Goal: Download file/media

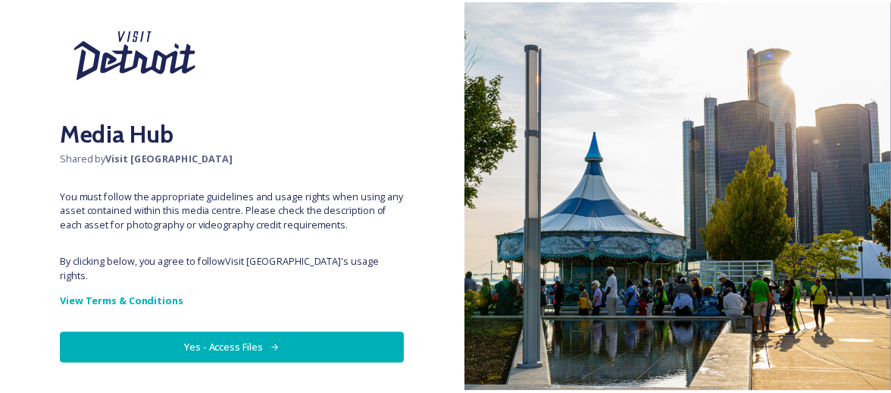
scroll to position [89, 0]
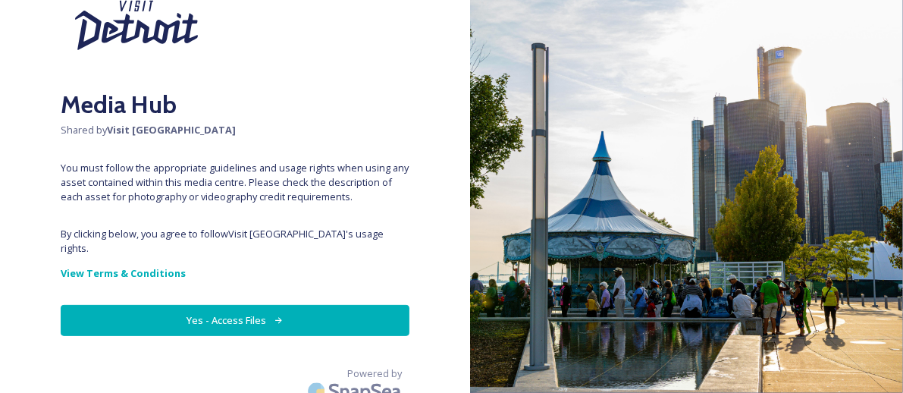
click at [209, 305] on button "Yes - Access Files" at bounding box center [235, 320] width 349 height 31
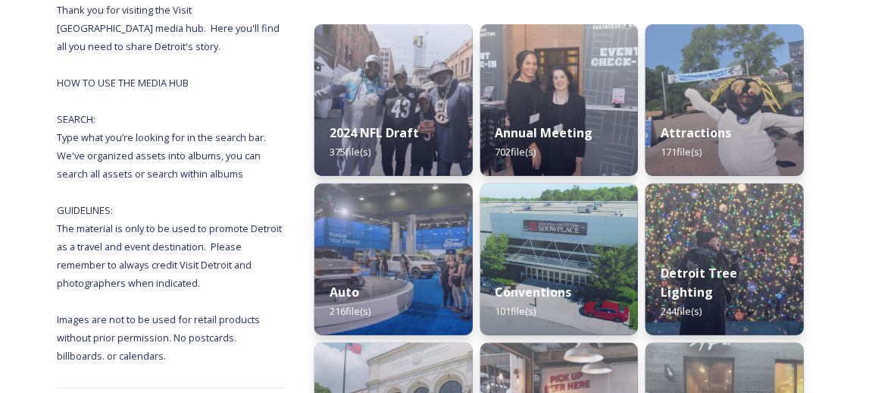
scroll to position [208, 0]
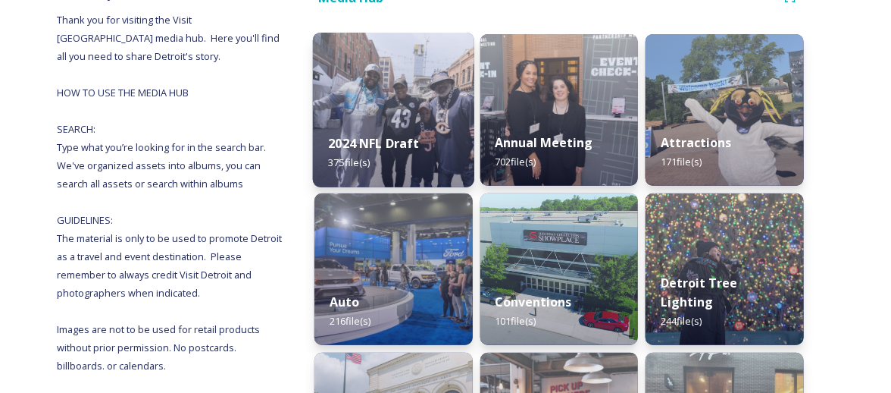
click at [395, 157] on div "2024 NFL Draft 375 file(s)" at bounding box center [393, 152] width 161 height 69
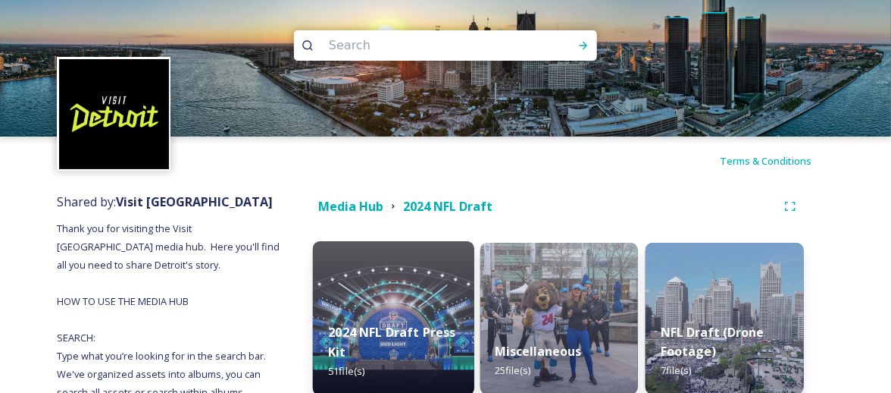
click at [352, 343] on div "2024 NFL Draft Press Kit 51 file(s)" at bounding box center [393, 352] width 161 height 88
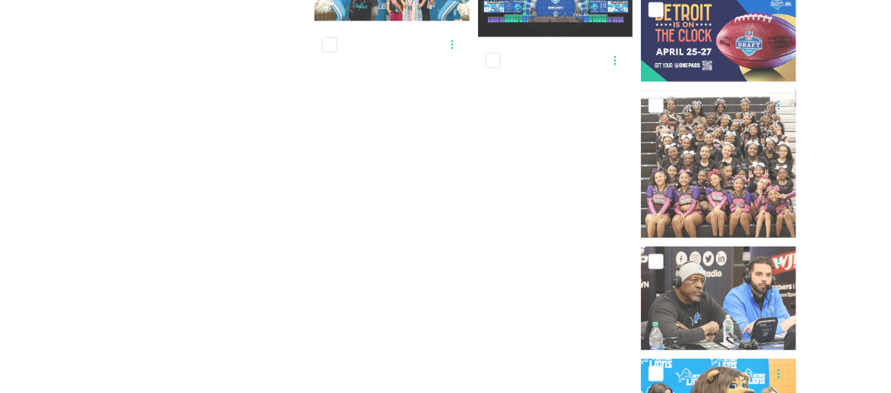
scroll to position [3242, 0]
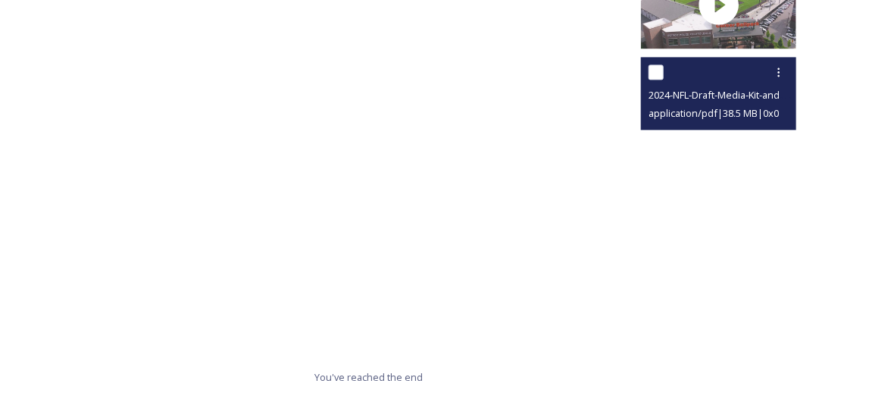
click at [697, 111] on span "application/pdf | 38.5 MB | 0 x 0" at bounding box center [714, 113] width 130 height 14
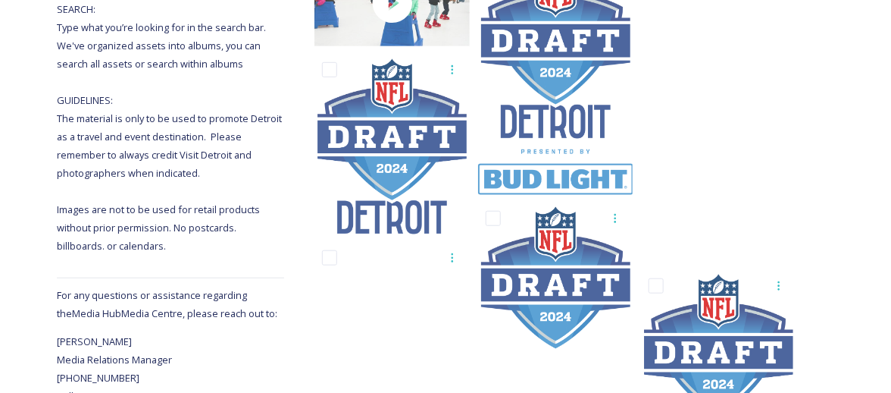
scroll to position [0, 0]
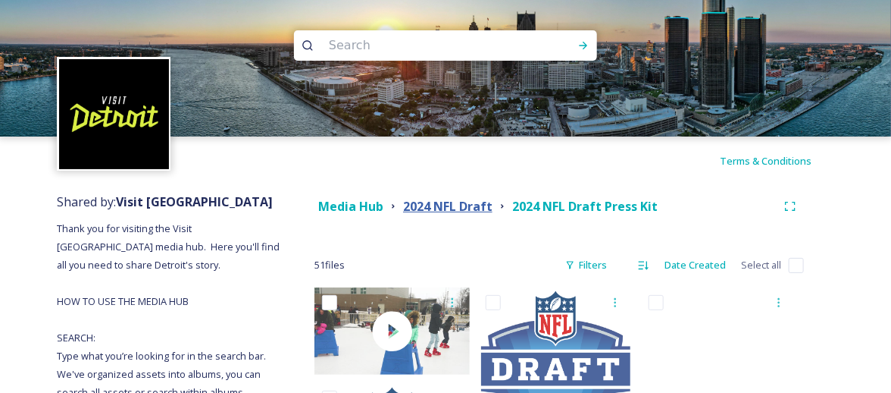
click at [437, 202] on strong "2024 NFL Draft" at bounding box center [447, 206] width 89 height 17
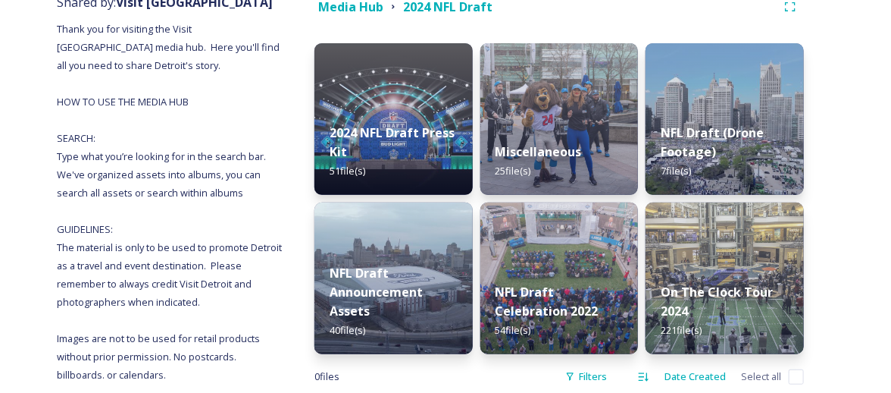
scroll to position [202, 0]
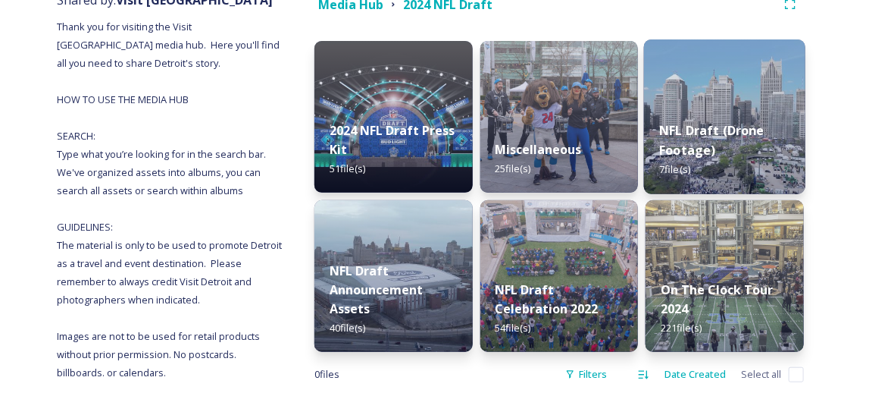
click at [717, 158] on div "NFL Draft (Drone Footage) 7 file(s)" at bounding box center [724, 150] width 161 height 88
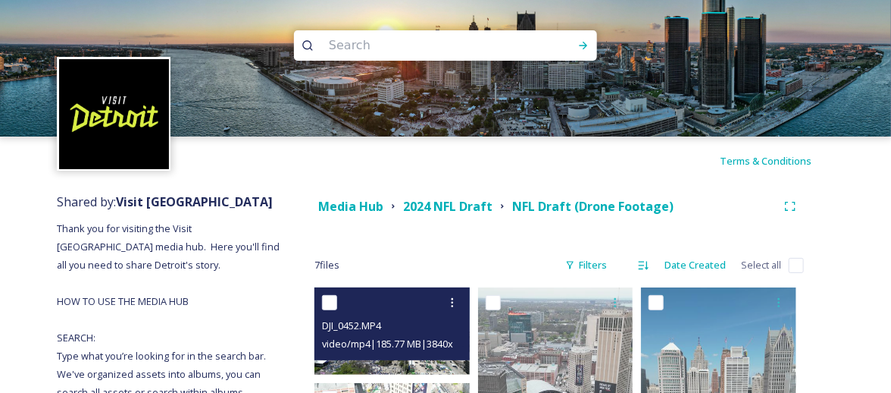
click at [396, 330] on div "DJI_0452.MP4" at bounding box center [394, 325] width 144 height 18
click at [419, 322] on div "DJI_0452.MP4" at bounding box center [394, 325] width 144 height 18
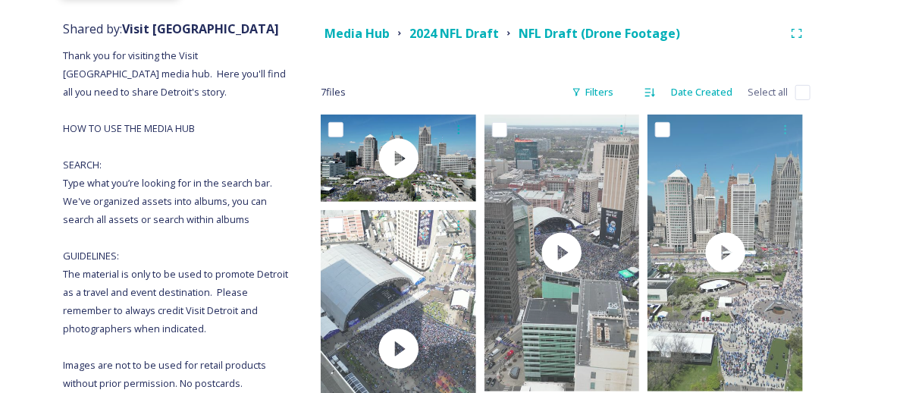
scroll to position [149, 0]
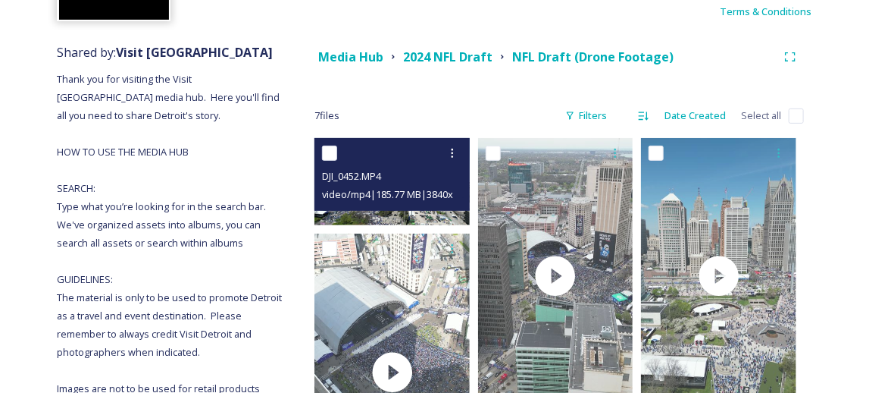
click at [380, 185] on div "video/mp4 | 185.77 MB | 3840 x 2160" at bounding box center [394, 194] width 144 height 18
click at [364, 193] on span "video/mp4 | 185.77 MB | 3840 x 2160" at bounding box center [398, 193] width 152 height 14
drag, startPoint x: 432, startPoint y: 190, endPoint x: 399, endPoint y: 166, distance: 40.6
click at [399, 166] on div "DJI_0452.MP4 video/mp4 | 185.77 MB | 3840 x 2160" at bounding box center [392, 174] width 155 height 73
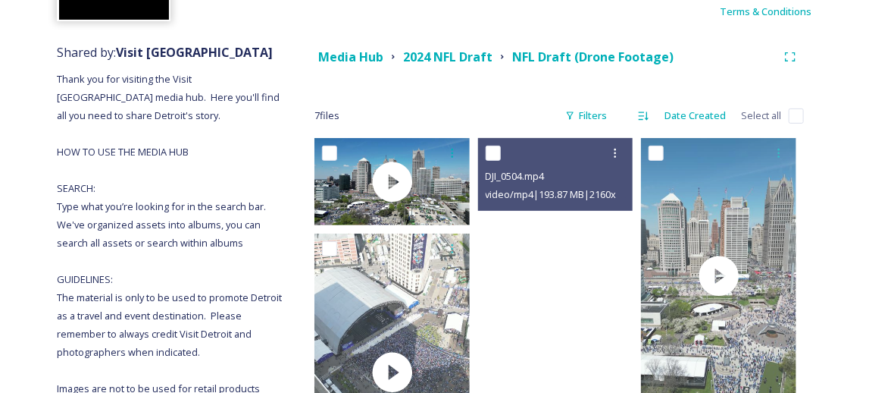
click at [559, 273] on video "DJI_0504.mp4" at bounding box center [555, 276] width 155 height 276
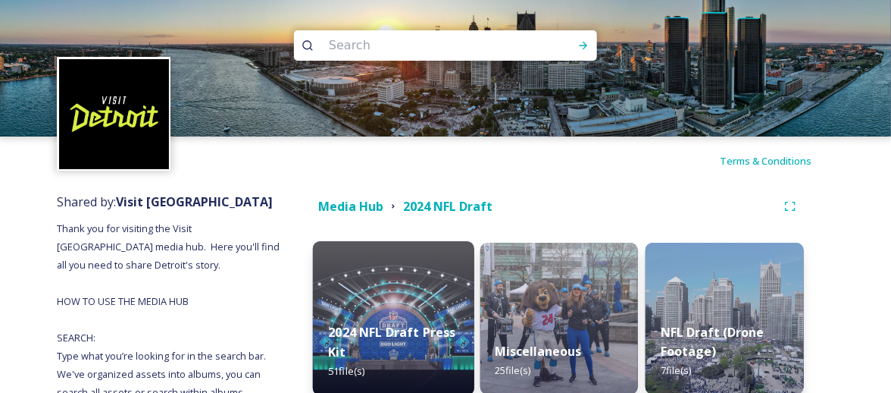
click at [423, 333] on strong "2024 NFL Draft Press Kit" at bounding box center [391, 342] width 127 height 36
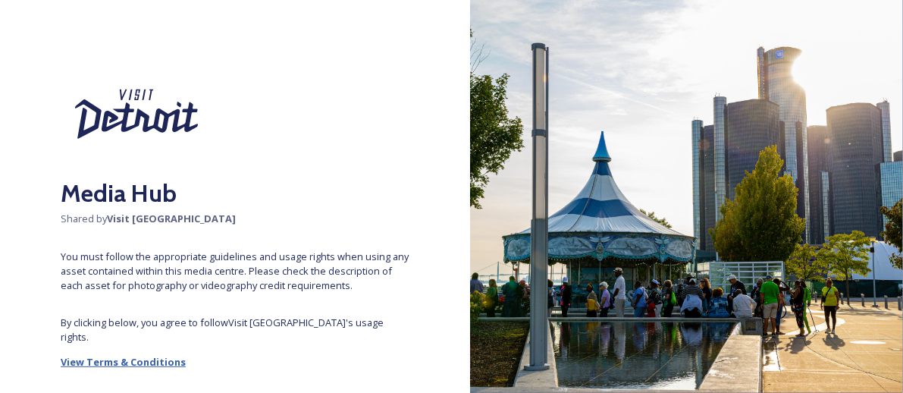
click at [126, 355] on strong "View Terms & Conditions" at bounding box center [123, 362] width 125 height 14
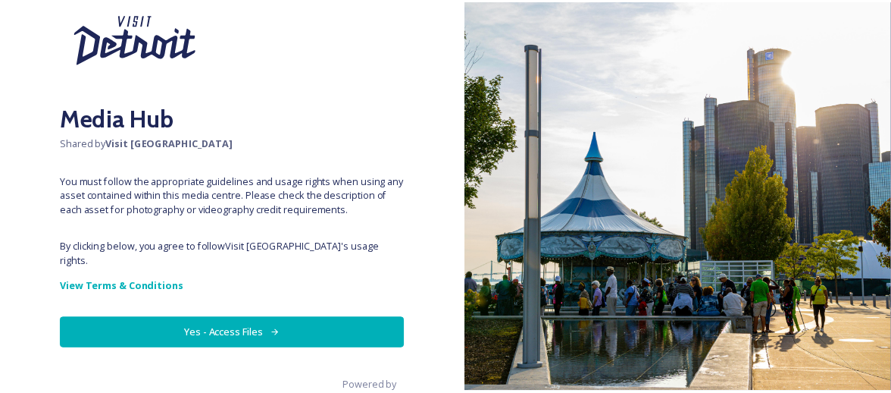
scroll to position [89, 0]
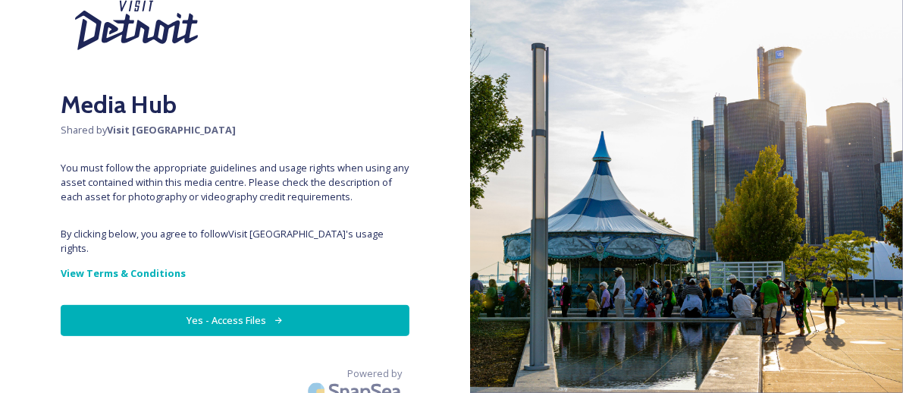
click at [205, 312] on button "Yes - Access Files" at bounding box center [235, 320] width 349 height 31
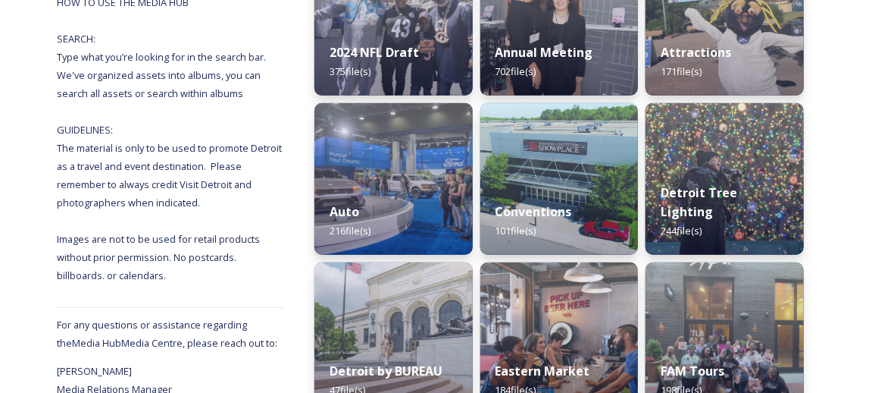
scroll to position [314, 0]
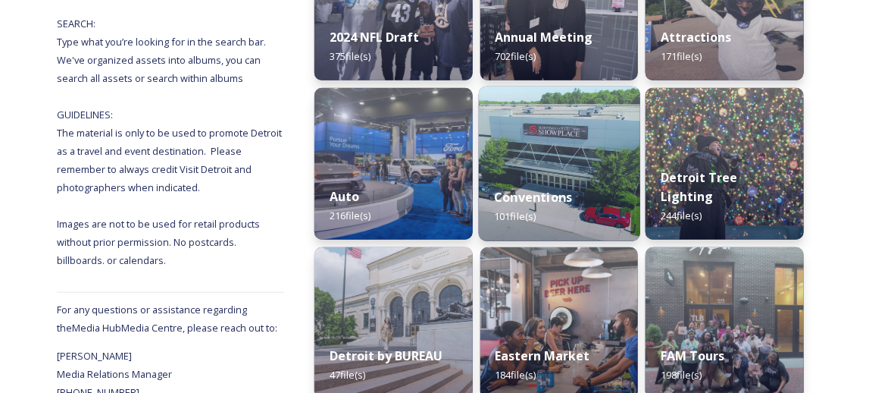
click at [524, 195] on strong "Conventions" at bounding box center [533, 197] width 78 height 17
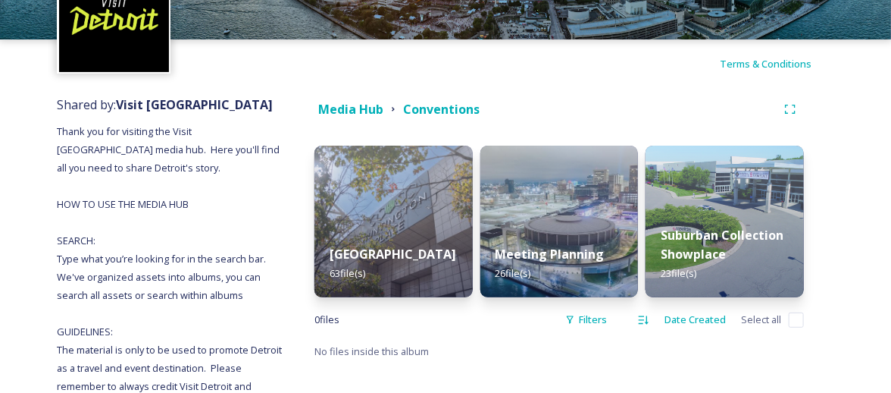
scroll to position [108, 0]
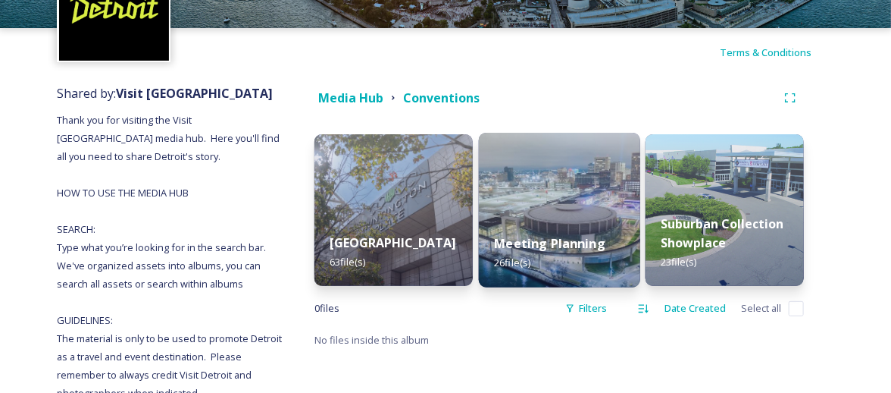
click at [523, 230] on div "Meeting Planning 26 file(s)" at bounding box center [559, 252] width 161 height 69
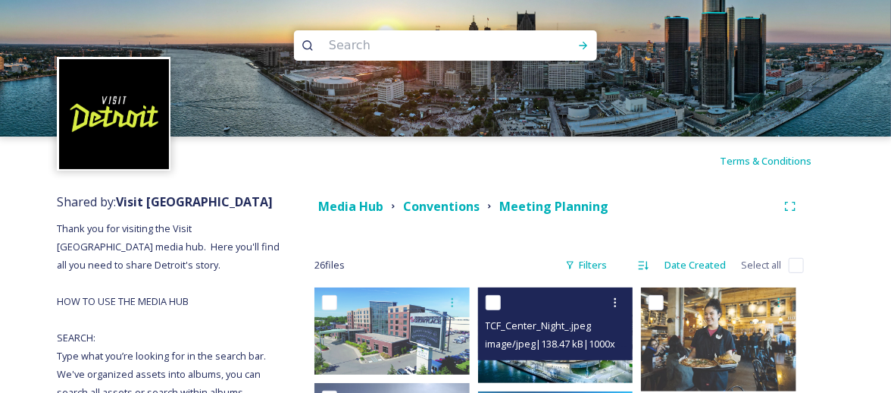
click at [521, 321] on span "TCF_Center_Night_.jpeg" at bounding box center [539, 325] width 106 height 14
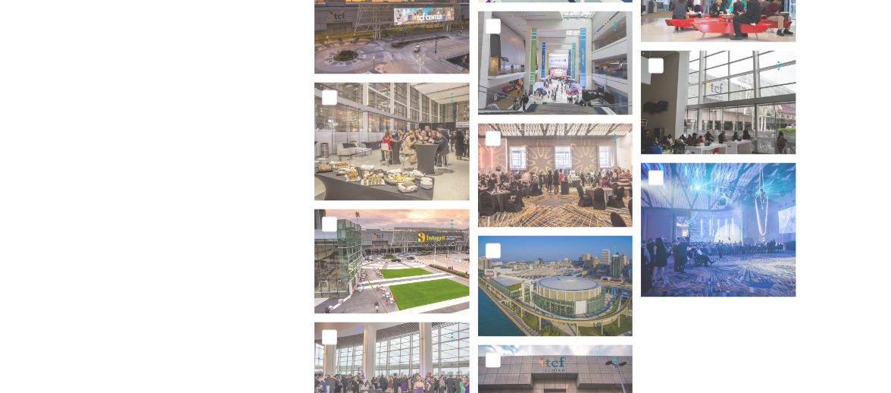
scroll to position [829, 0]
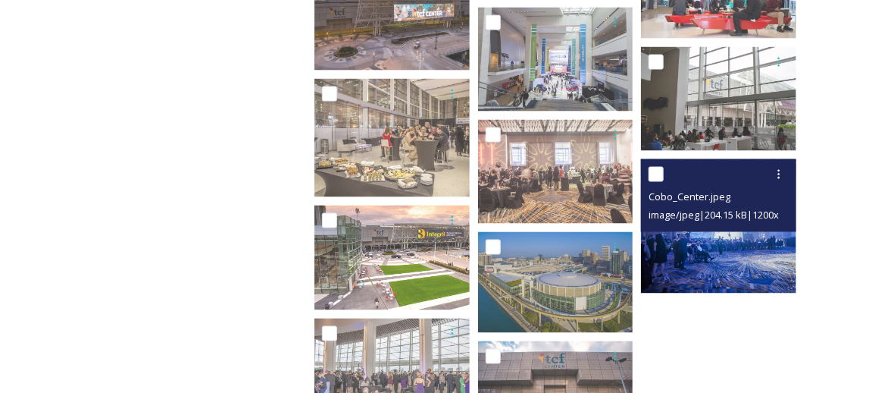
click at [715, 261] on img at bounding box center [718, 226] width 155 height 134
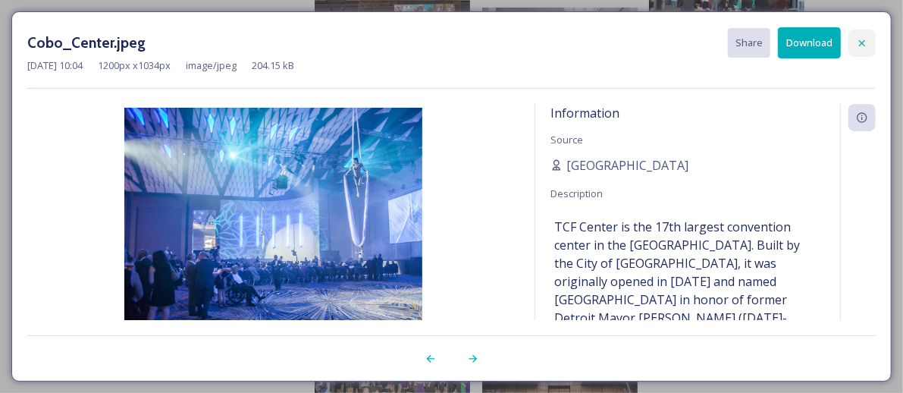
click at [863, 39] on icon at bounding box center [862, 43] width 12 height 12
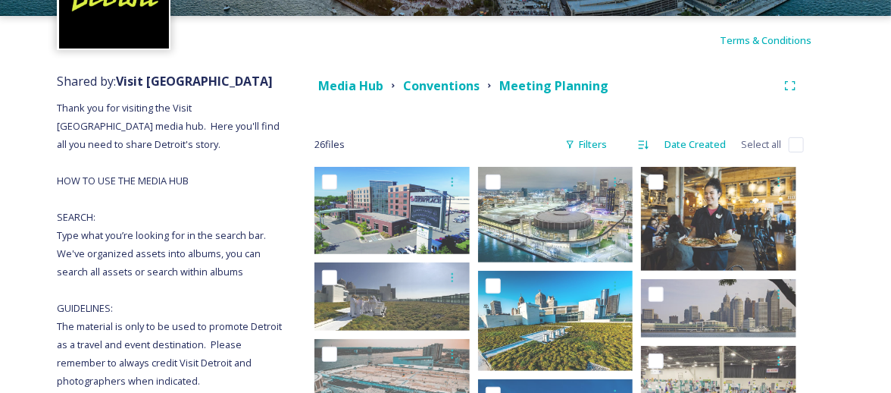
scroll to position [0, 0]
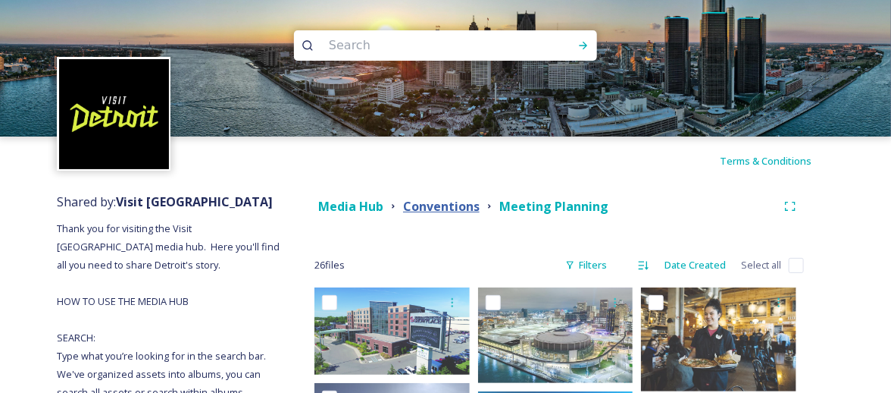
click at [476, 205] on strong "Conventions" at bounding box center [441, 206] width 77 height 17
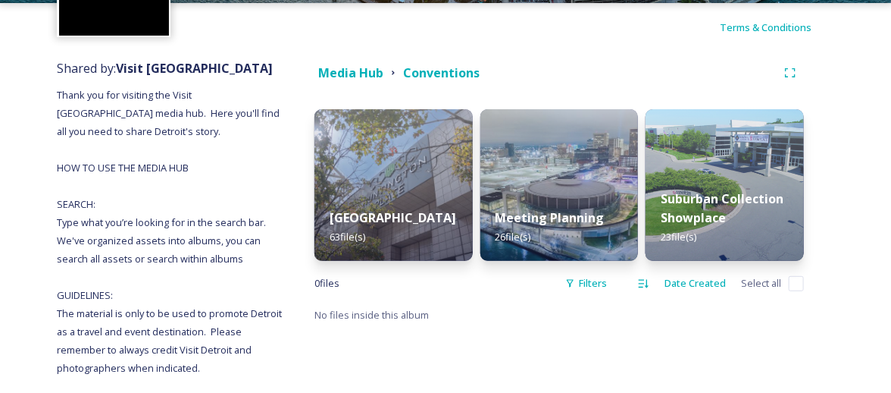
scroll to position [145, 0]
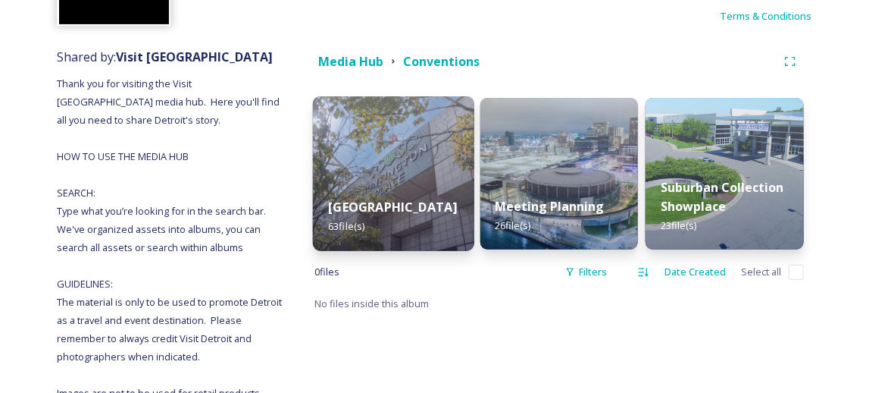
click at [387, 205] on strong "Huntington Place" at bounding box center [392, 207] width 129 height 17
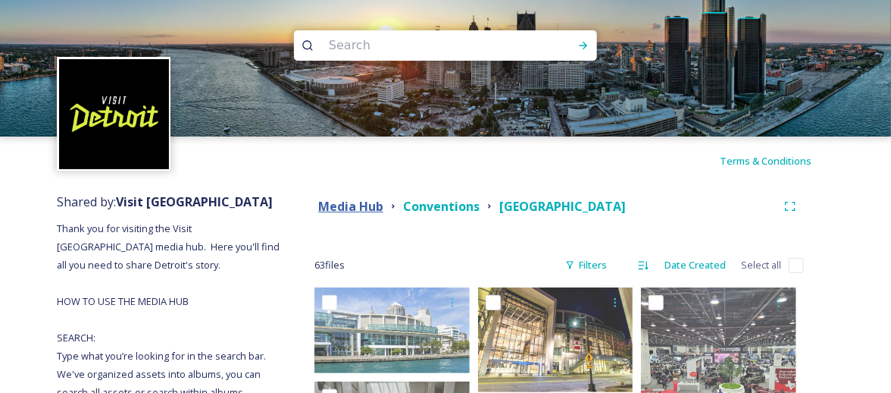
click at [374, 206] on strong "Media Hub" at bounding box center [350, 206] width 65 height 17
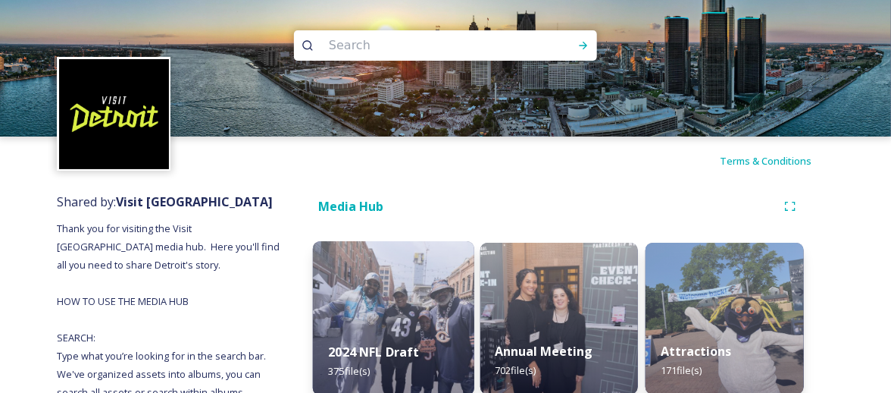
click at [371, 349] on strong "2024 NFL Draft" at bounding box center [373, 351] width 91 height 17
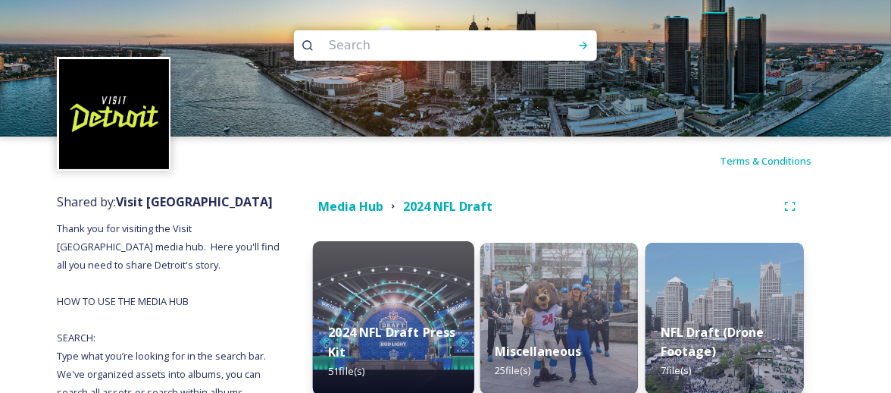
click at [375, 331] on strong "2024 NFL Draft Press Kit" at bounding box center [391, 342] width 127 height 36
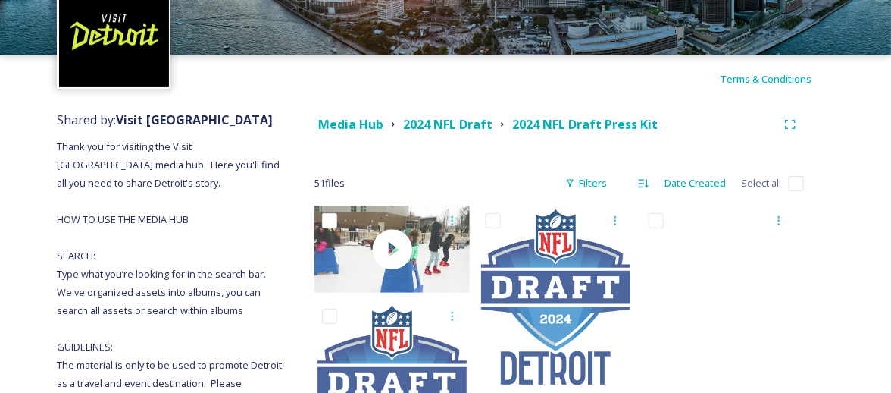
scroll to position [171, 0]
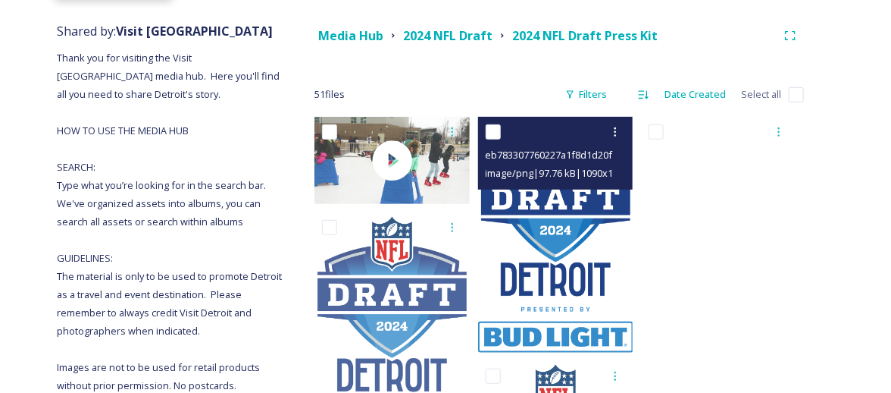
click at [552, 177] on span "image/png | 97.76 kB | 1090 x 1652" at bounding box center [558, 172] width 144 height 14
click at [517, 158] on span "eb783307760227a1f8d1d20f307ccad08600df369bcd09bbfb2f82c06dab4ee0.png" at bounding box center [666, 154] width 360 height 14
click at [493, 133] on input "checkbox" at bounding box center [493, 131] width 15 height 15
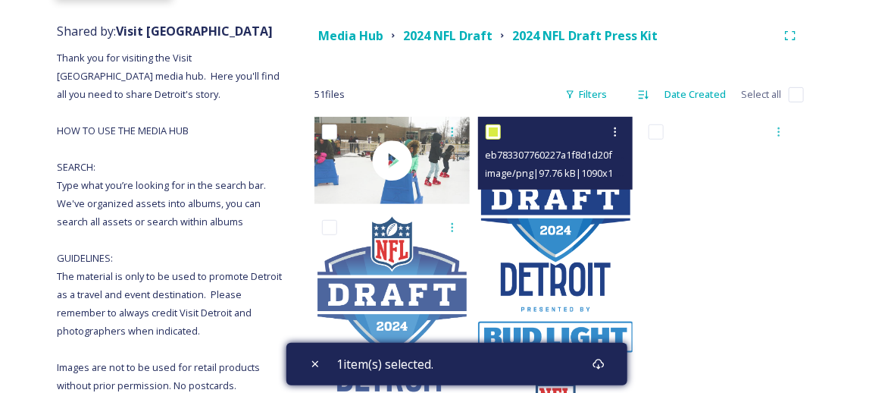
click at [528, 152] on span "eb783307760227a1f8d1d20f307ccad08600df369bcd09bbfb2f82c06dab4ee0.png" at bounding box center [666, 154] width 360 height 14
drag, startPoint x: 556, startPoint y: 152, endPoint x: 528, endPoint y: 158, distance: 28.7
click at [528, 158] on span "eb783307760227a1f8d1d20f307ccad08600df369bcd09bbfb2f82c06dab4ee0.png" at bounding box center [666, 154] width 360 height 14
click at [499, 132] on input "checkbox" at bounding box center [493, 131] width 15 height 15
checkbox input "false"
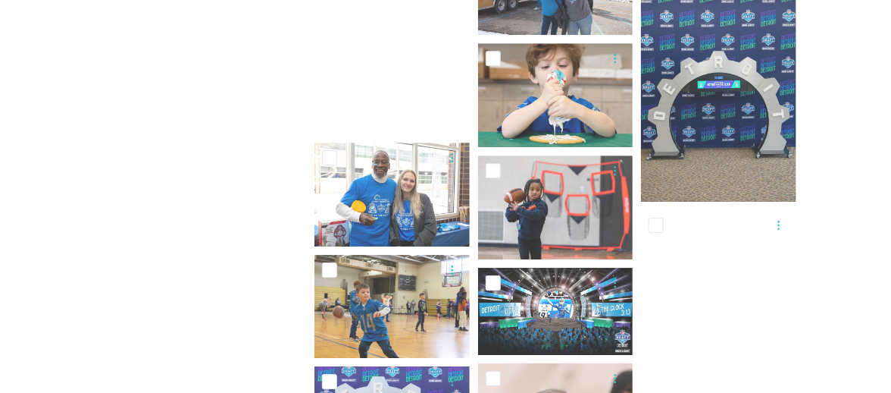
scroll to position [0, 0]
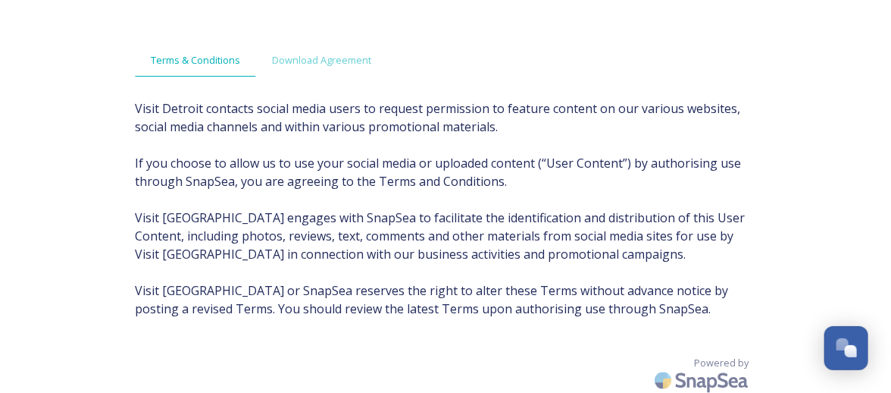
scroll to position [157, 0]
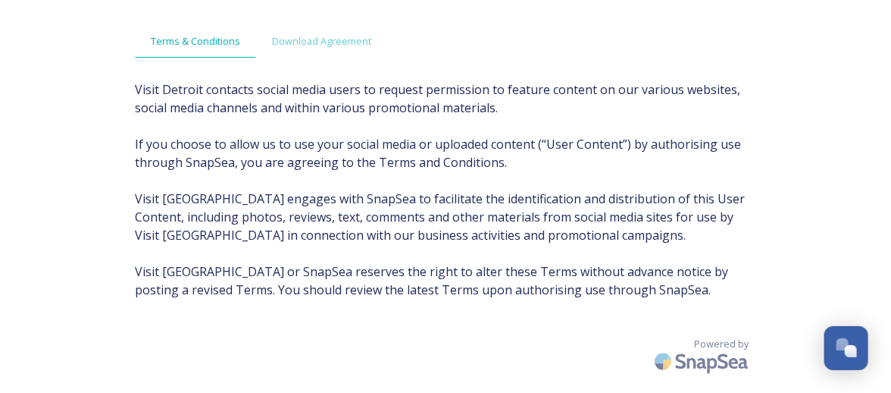
click at [752, 285] on span "Visit Detroit contacts social media users to request permission to feature cont…" at bounding box center [446, 189] width 622 height 218
